Goal: Task Accomplishment & Management: Use online tool/utility

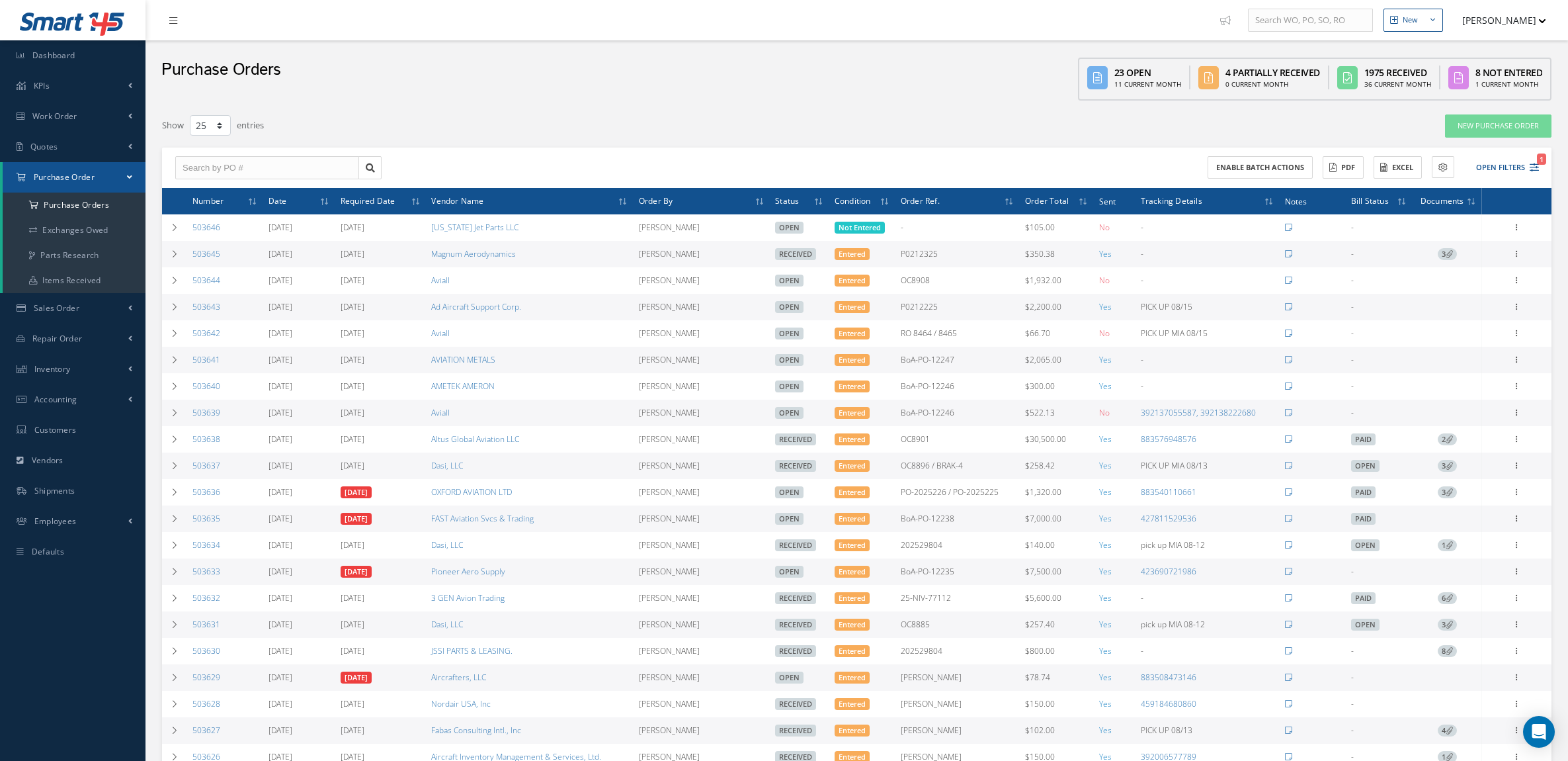
select select "25"
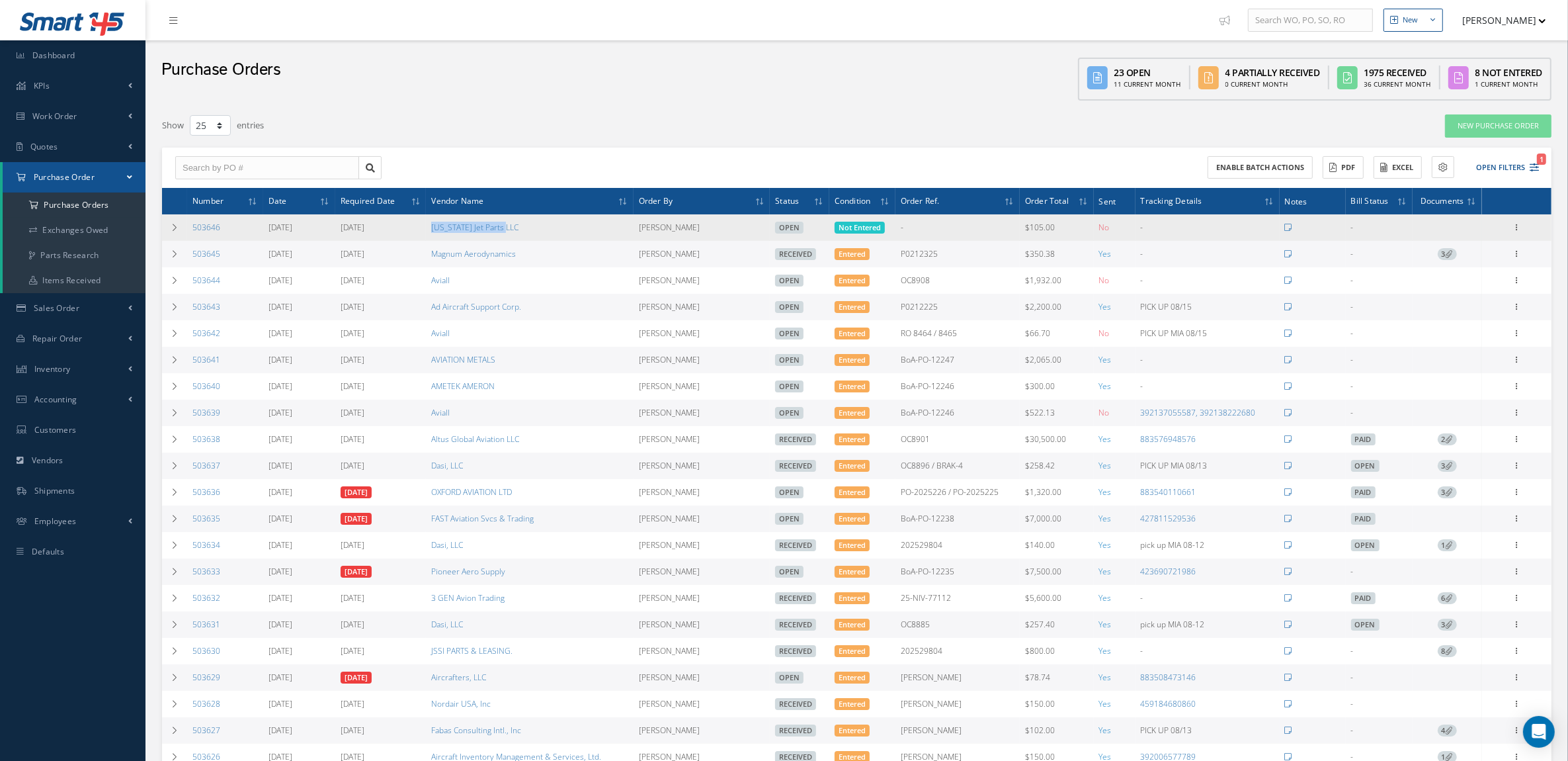
drag, startPoint x: 516, startPoint y: 232, endPoint x: 431, endPoint y: 237, distance: 85.1
click at [431, 237] on td "[US_STATE] Jet Parts LLC" at bounding box center [529, 227] width 207 height 27
copy link "[US_STATE] Jet Parts LLC"
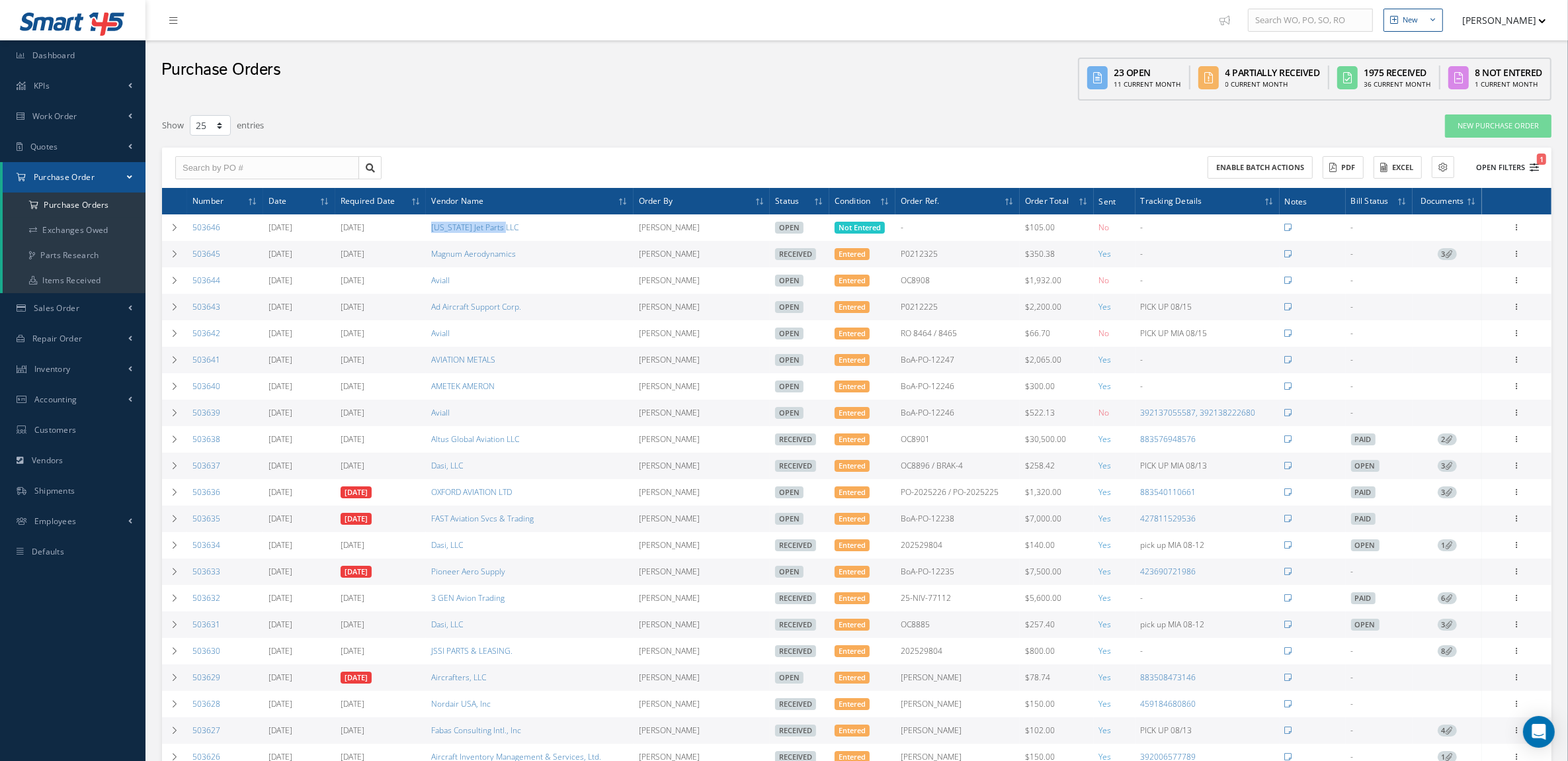
click at [1492, 159] on button "Open Filters 1" at bounding box center [1501, 167] width 75 height 22
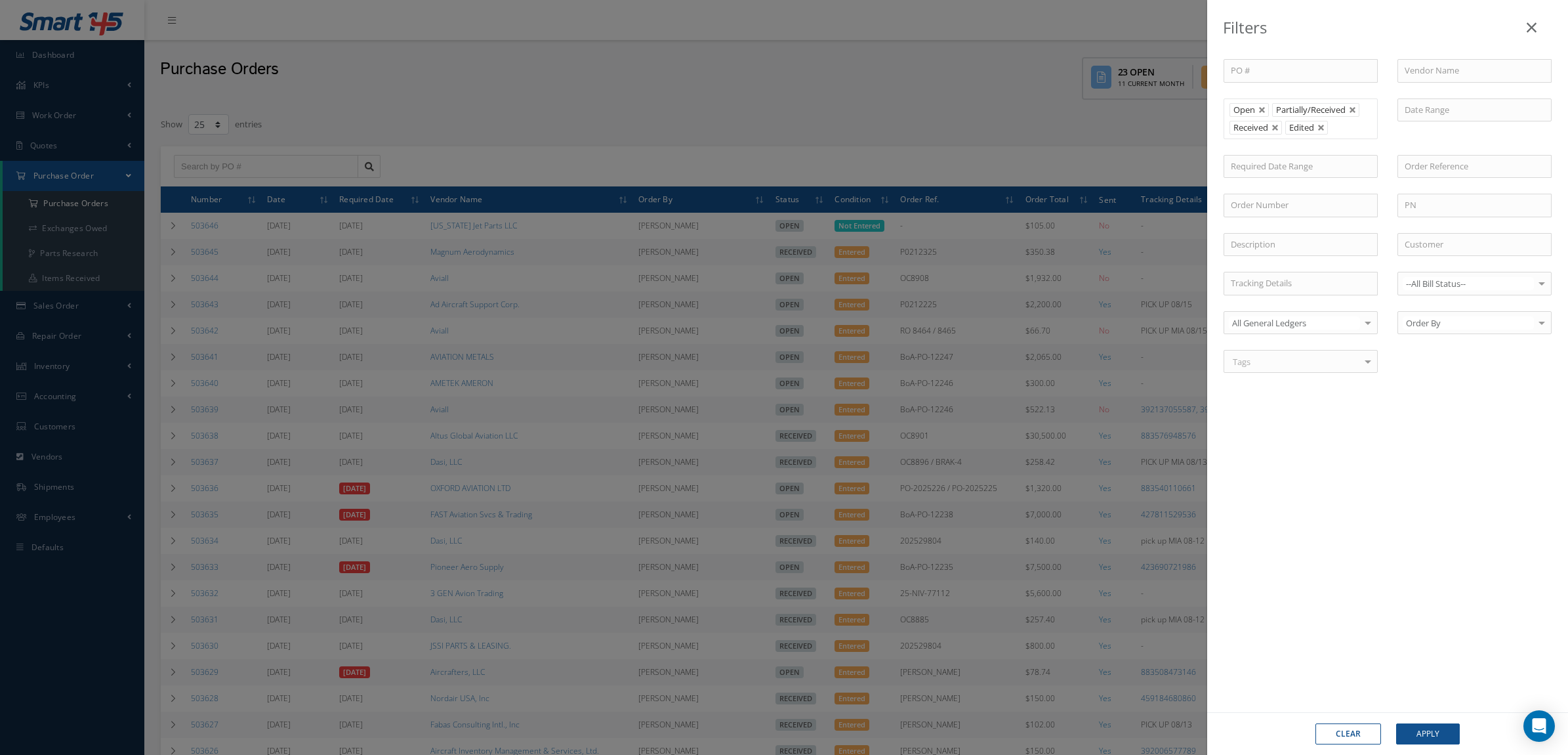
click at [1337, 722] on div "Clear Apply" at bounding box center [1388, 733] width 361 height 43
click at [1434, 82] on input "text" at bounding box center [1474, 71] width 154 height 24
paste input "[US_STATE] Jet Parts LLC"
type input "[US_STATE] Jet Parts LLC"
click at [1397, 723] on button "Apply" at bounding box center [1428, 733] width 64 height 21
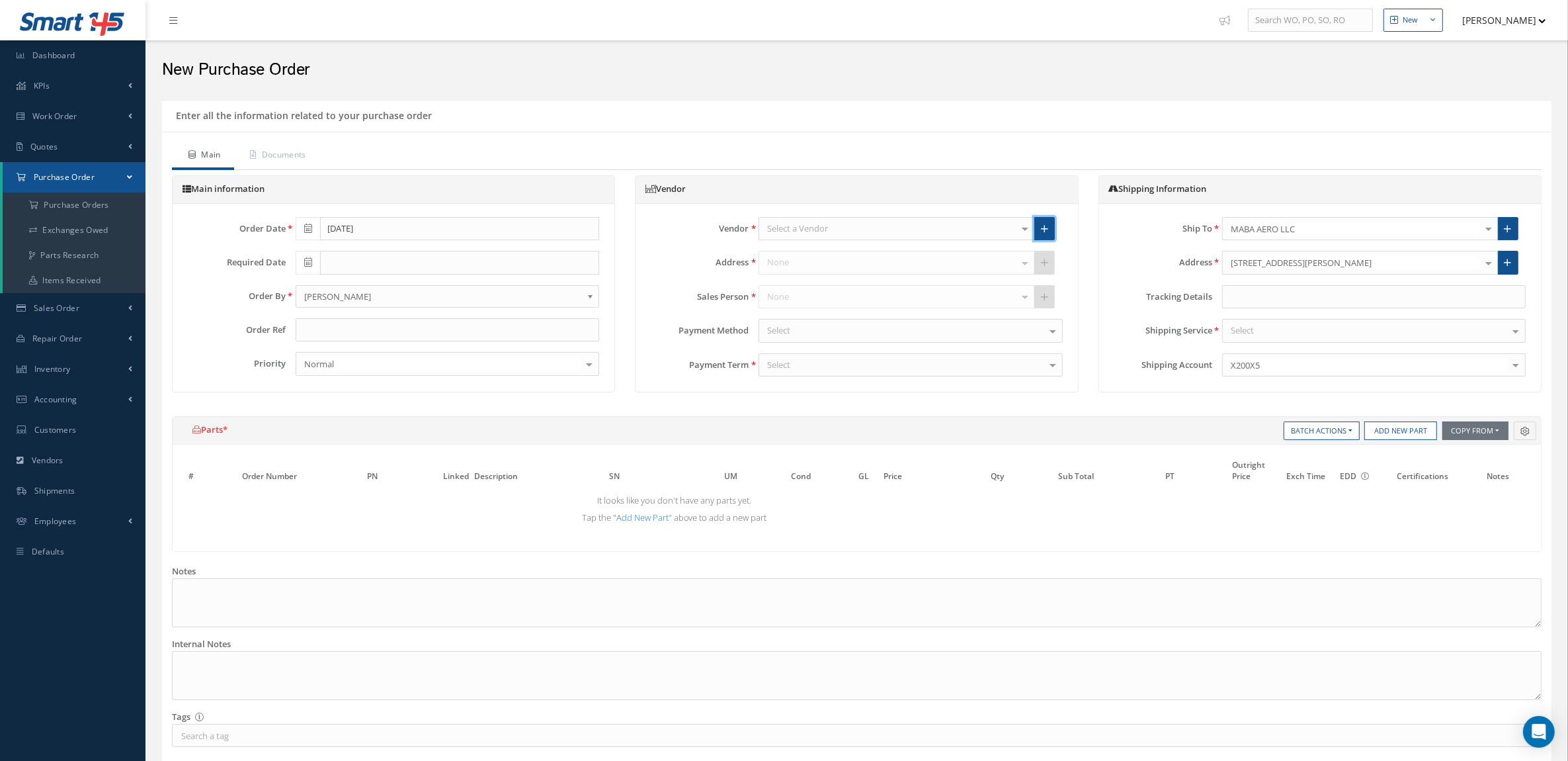
click at [1047, 227] on icon at bounding box center [1044, 229] width 7 height 10
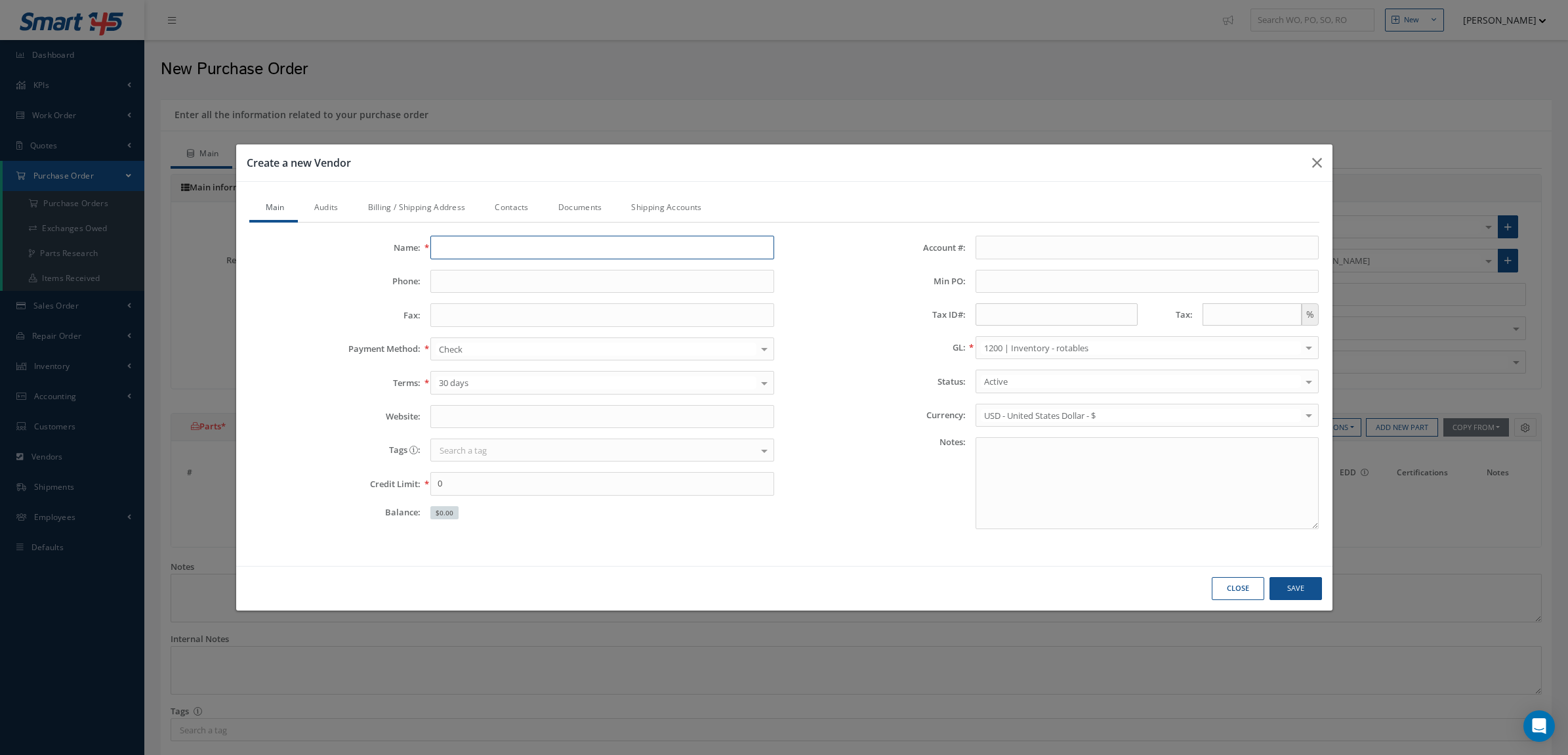
click at [673, 258] on input "Name:" at bounding box center [602, 248] width 344 height 24
type input "a"
type input "AIRCRAFT PARTS SUPPLY"
click at [510, 411] on input "Website:" at bounding box center [602, 417] width 344 height 24
paste input "www.aircraftpartssupply.com"
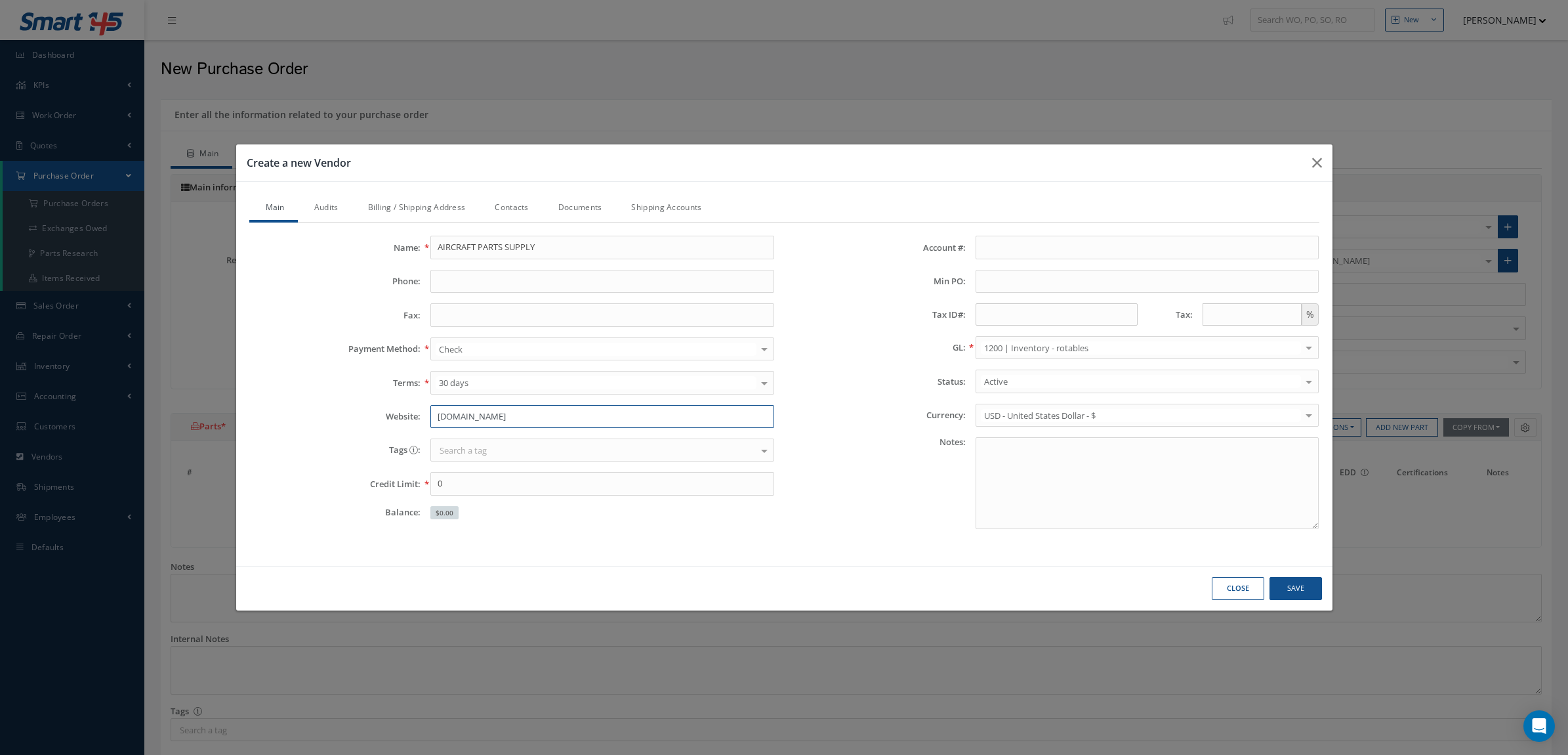
type input "www.aircraftpartssupply.com"
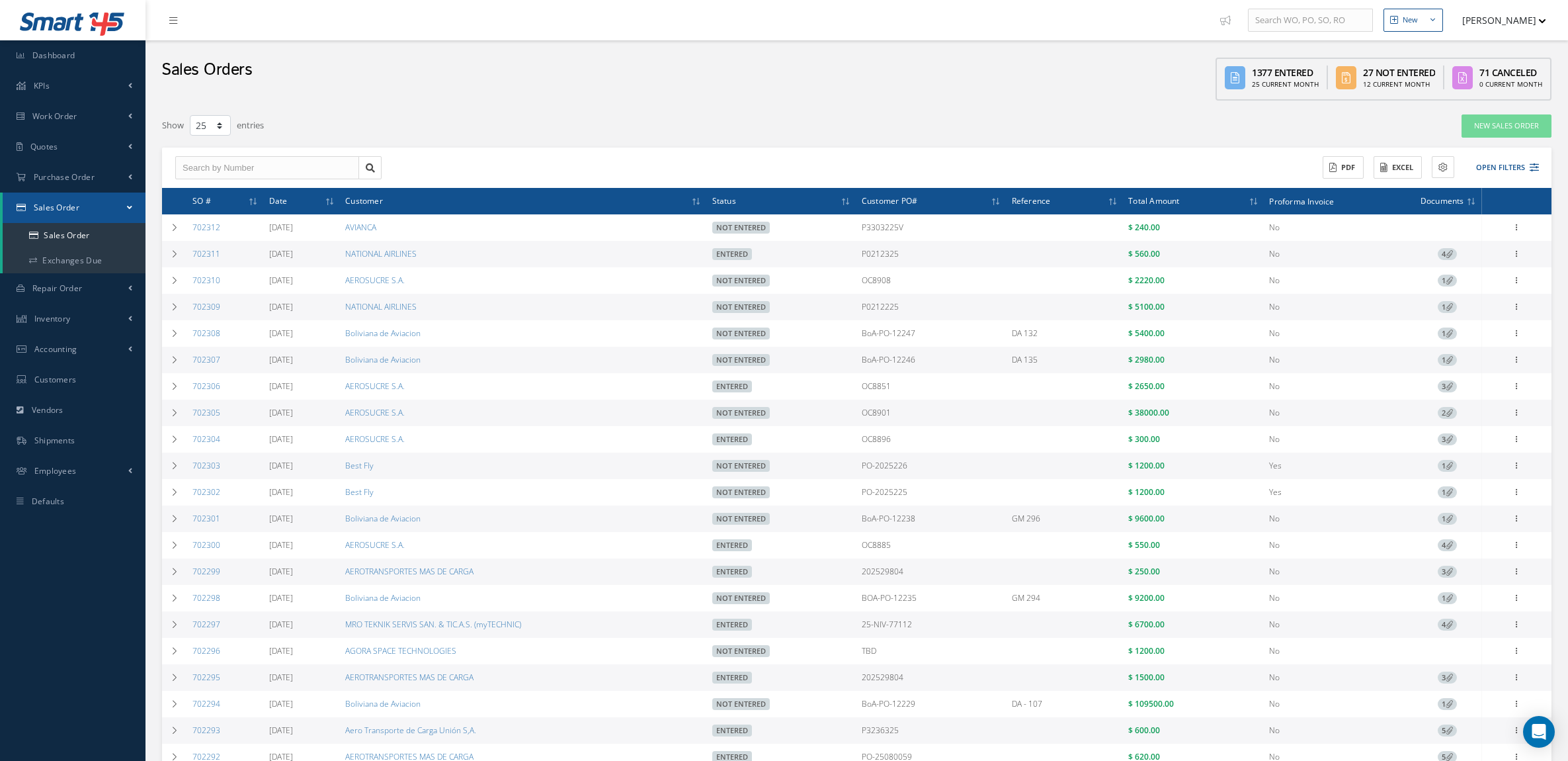
select select "25"
click at [1498, 159] on button "Open Filters" at bounding box center [1501, 167] width 75 height 22
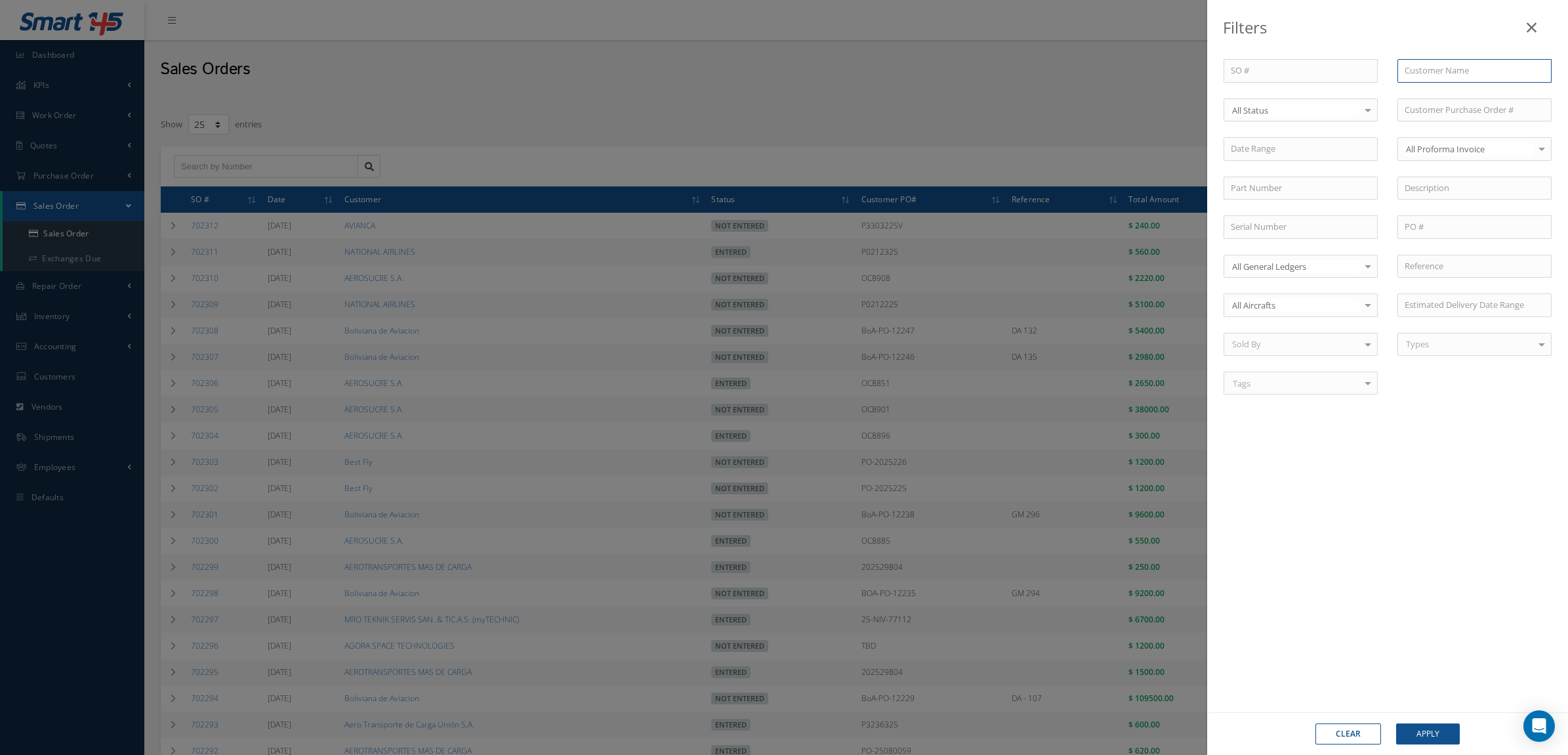
click at [1424, 60] on input "text" at bounding box center [1474, 71] width 154 height 24
click at [1438, 86] on div "[PERSON_NAME] AVIATION LLC" at bounding box center [1475, 95] width 153 height 24
type input "[PERSON_NAME] AVIATION LLC"
click at [1424, 723] on button "Apply" at bounding box center [1428, 733] width 64 height 21
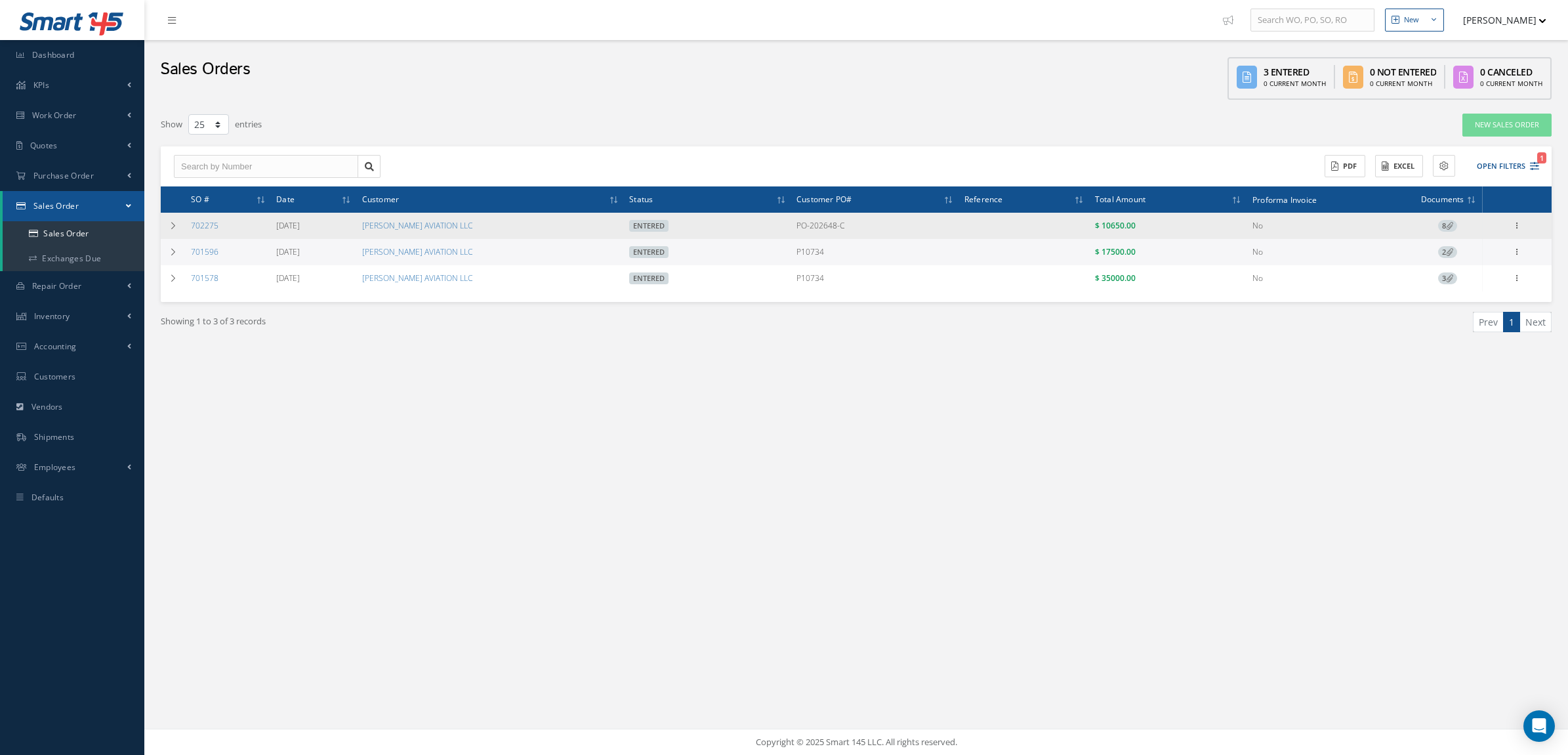
click at [1517, 234] on td "Reverse Sales Order Edit Show Send By Email Documents Print-Outs Sales Order In…" at bounding box center [1517, 226] width 69 height 26
click at [1516, 225] on icon at bounding box center [1517, 224] width 13 height 10
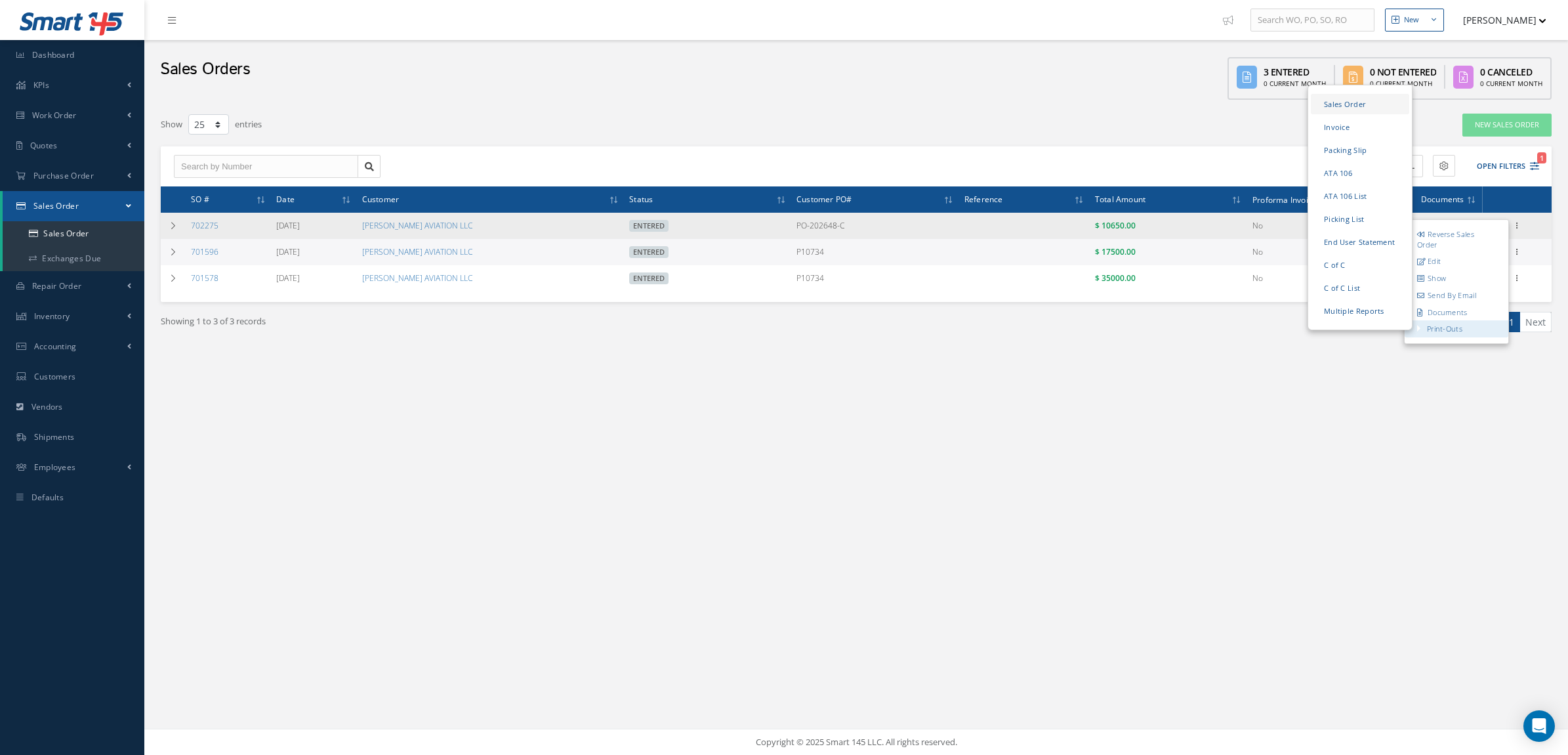
click at [1369, 100] on link "Sales Order" at bounding box center [1360, 104] width 98 height 21
